Goal: Information Seeking & Learning: Learn about a topic

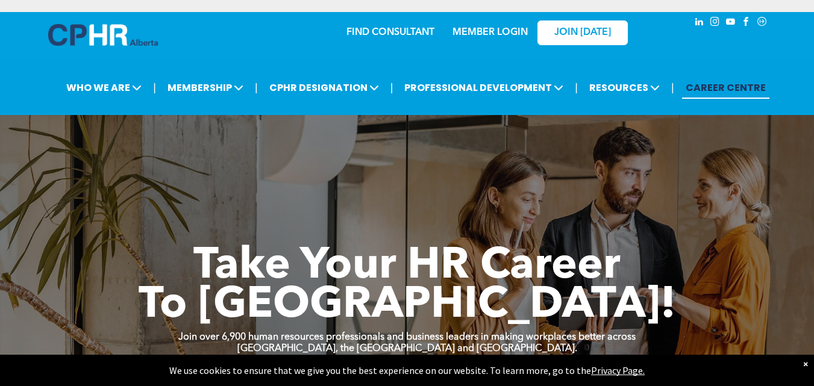
click at [74, 34] on img at bounding box center [103, 35] width 110 height 22
